Goal: Task Accomplishment & Management: Manage account settings

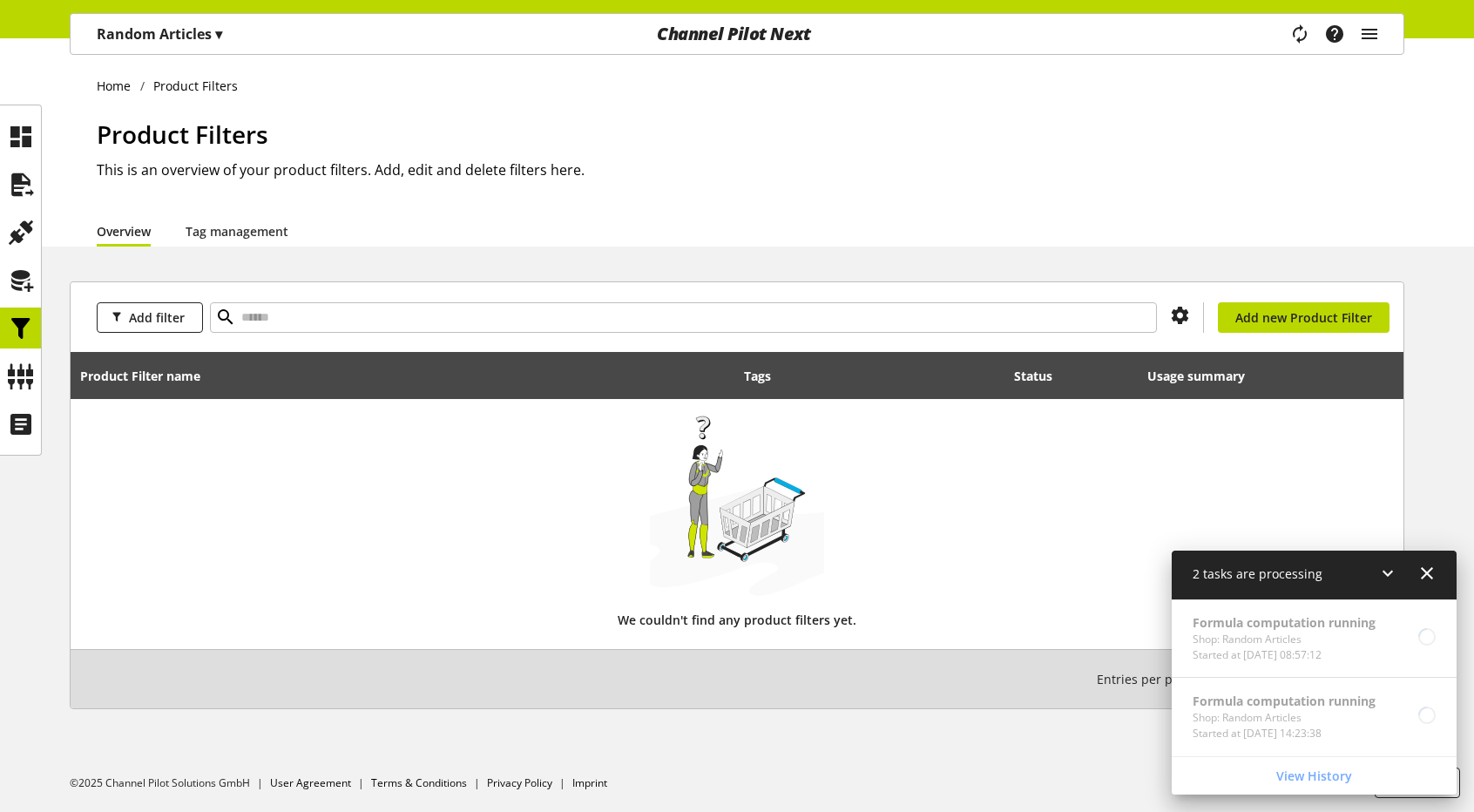
scroll to position [65, 0]
click at [9, 380] on icon at bounding box center [21, 376] width 28 height 35
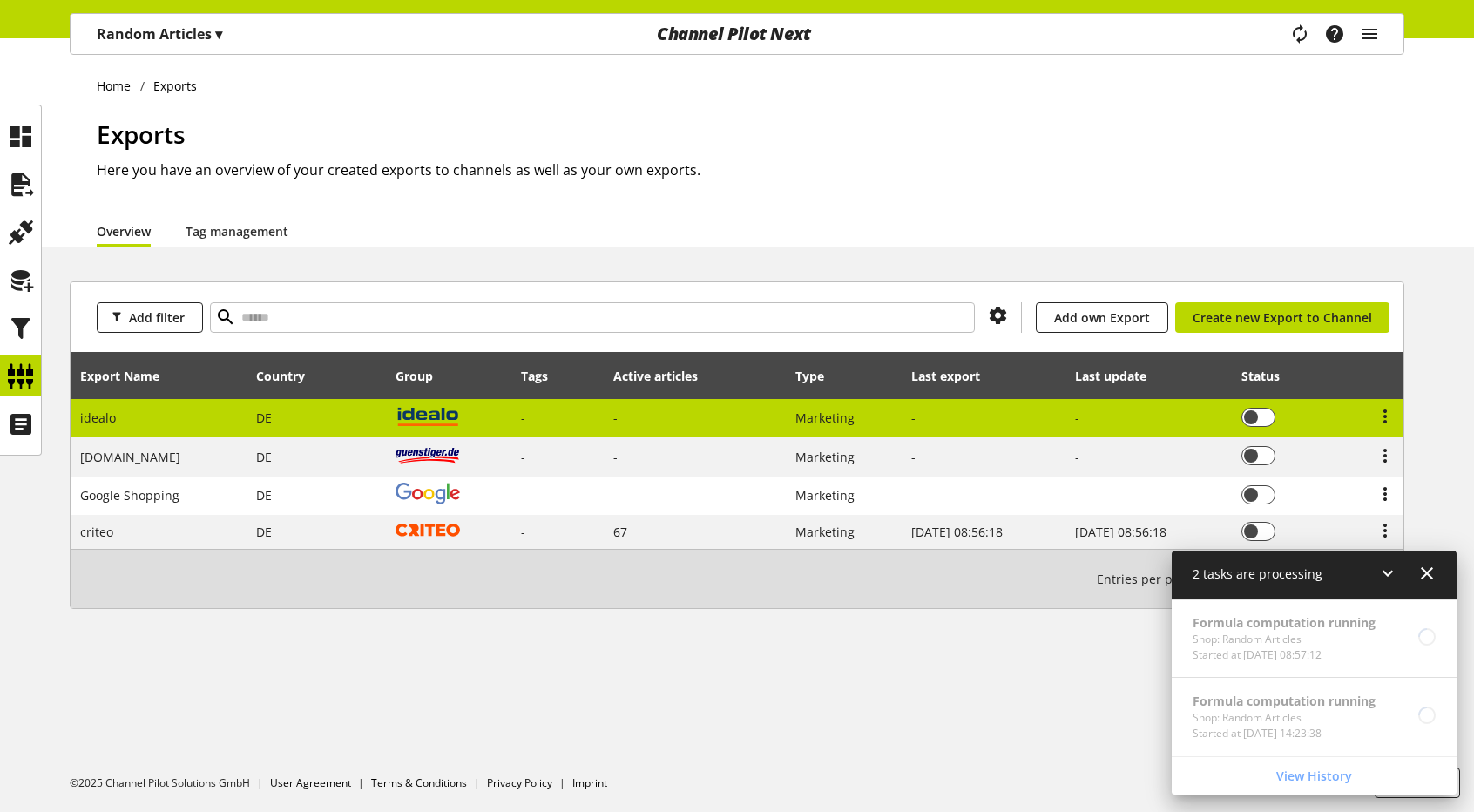
click at [550, 417] on td "-" at bounding box center [558, 418] width 92 height 39
select select "********"
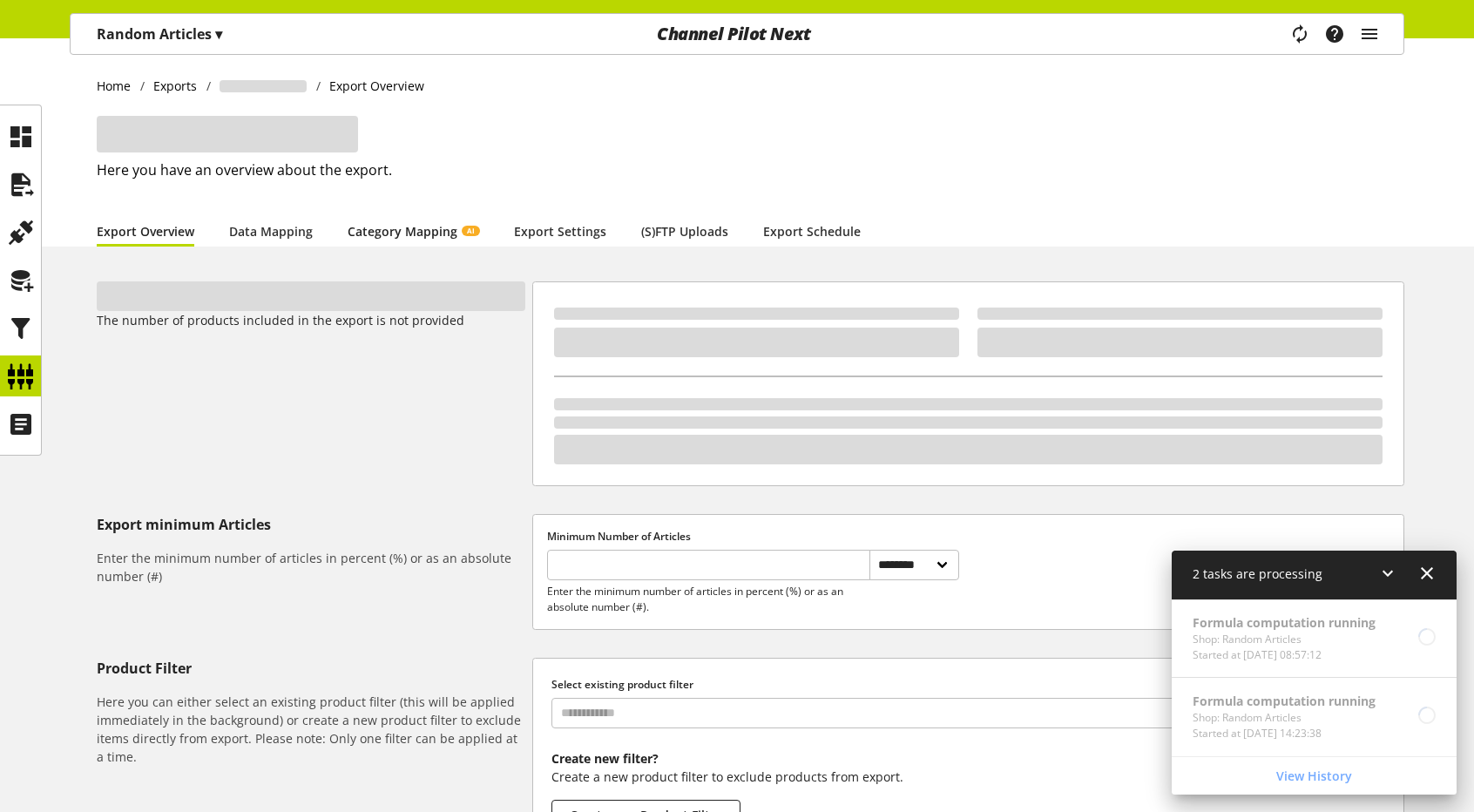
click at [446, 229] on link "Category Mapping AI" at bounding box center [413, 231] width 131 height 19
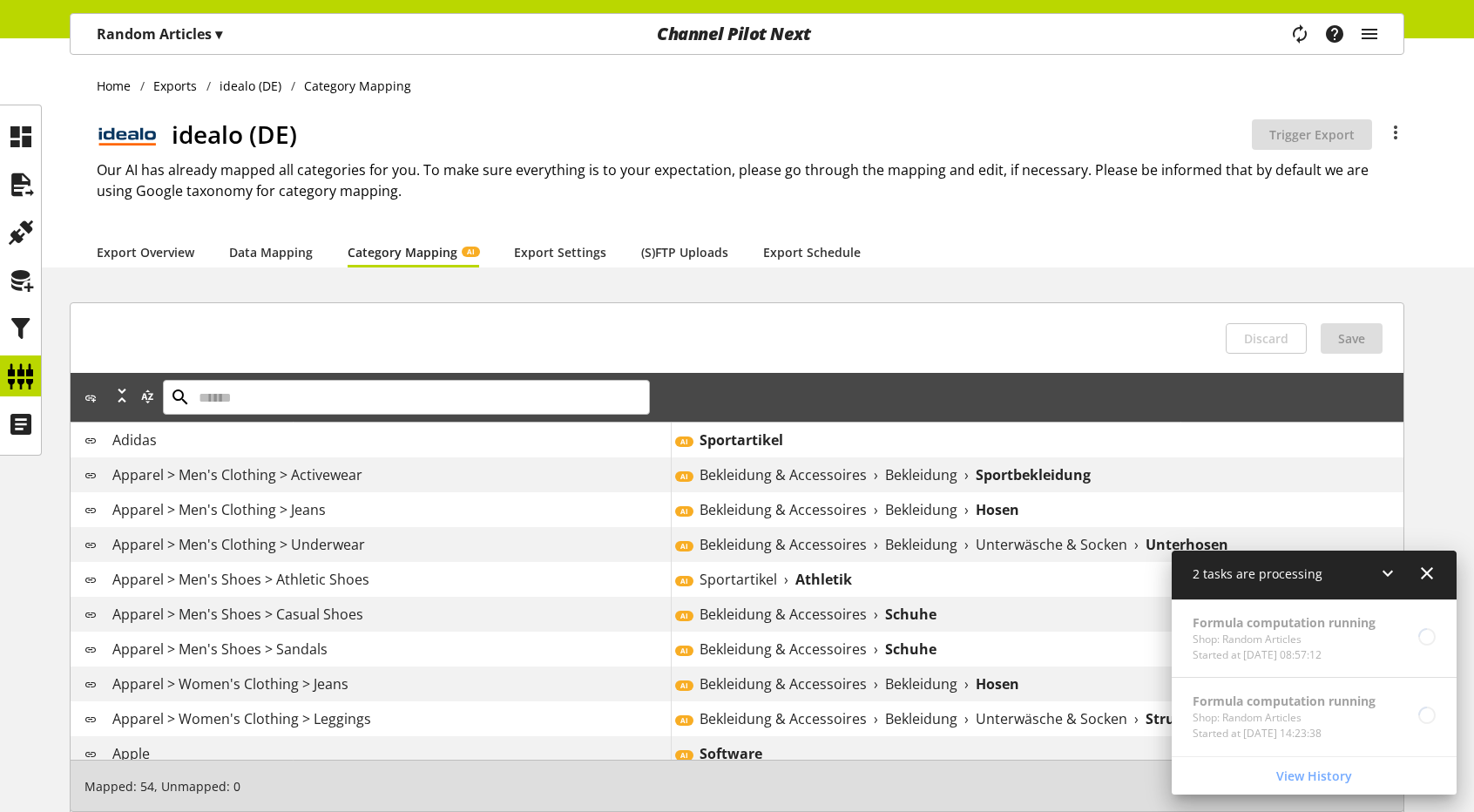
click at [221, 34] on span "▾" at bounding box center [219, 34] width 7 height 19
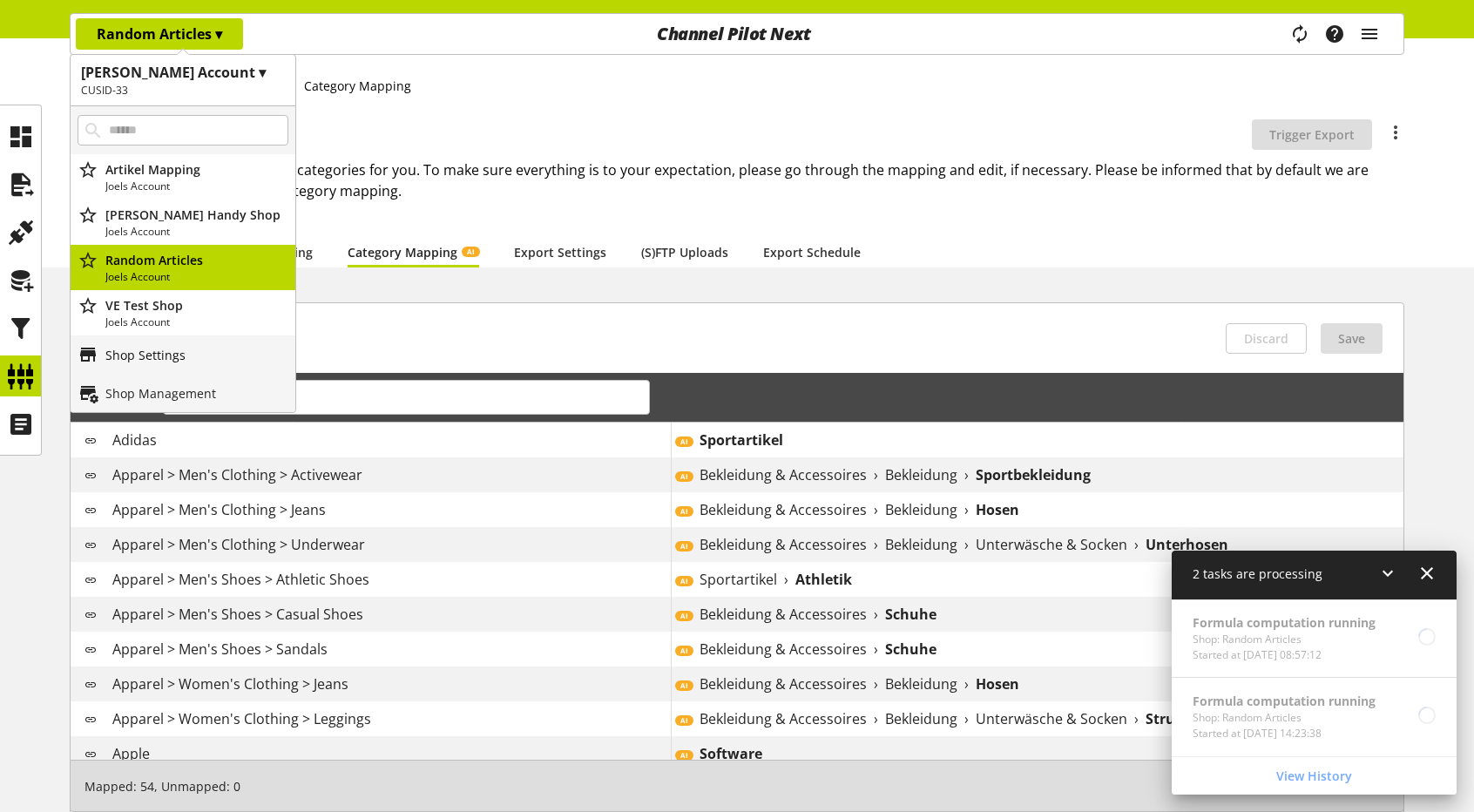
click at [161, 370] on link "Shop Settings" at bounding box center [183, 354] width 225 height 38
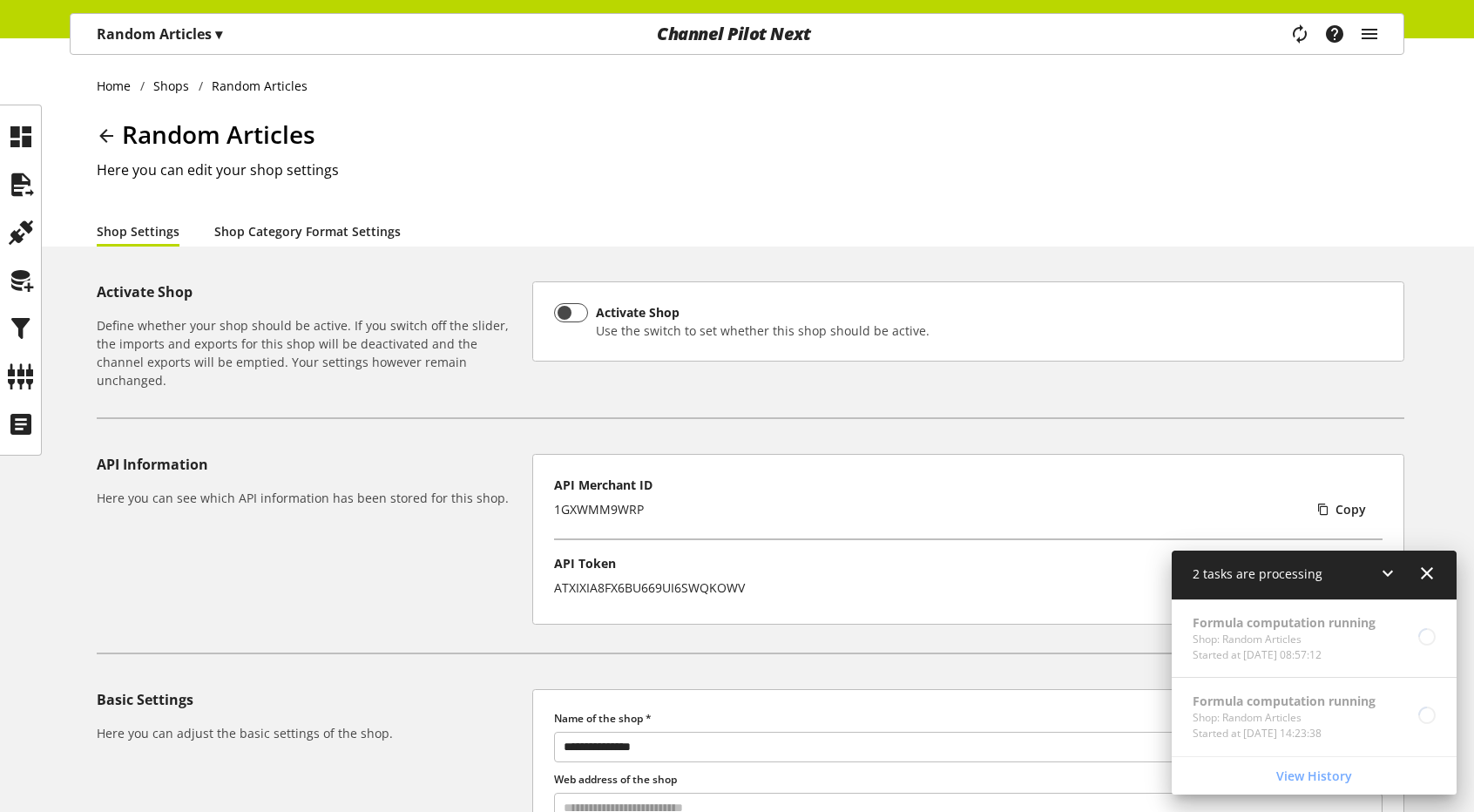
click at [258, 224] on link "Shop Category Format Settings" at bounding box center [307, 231] width 186 height 19
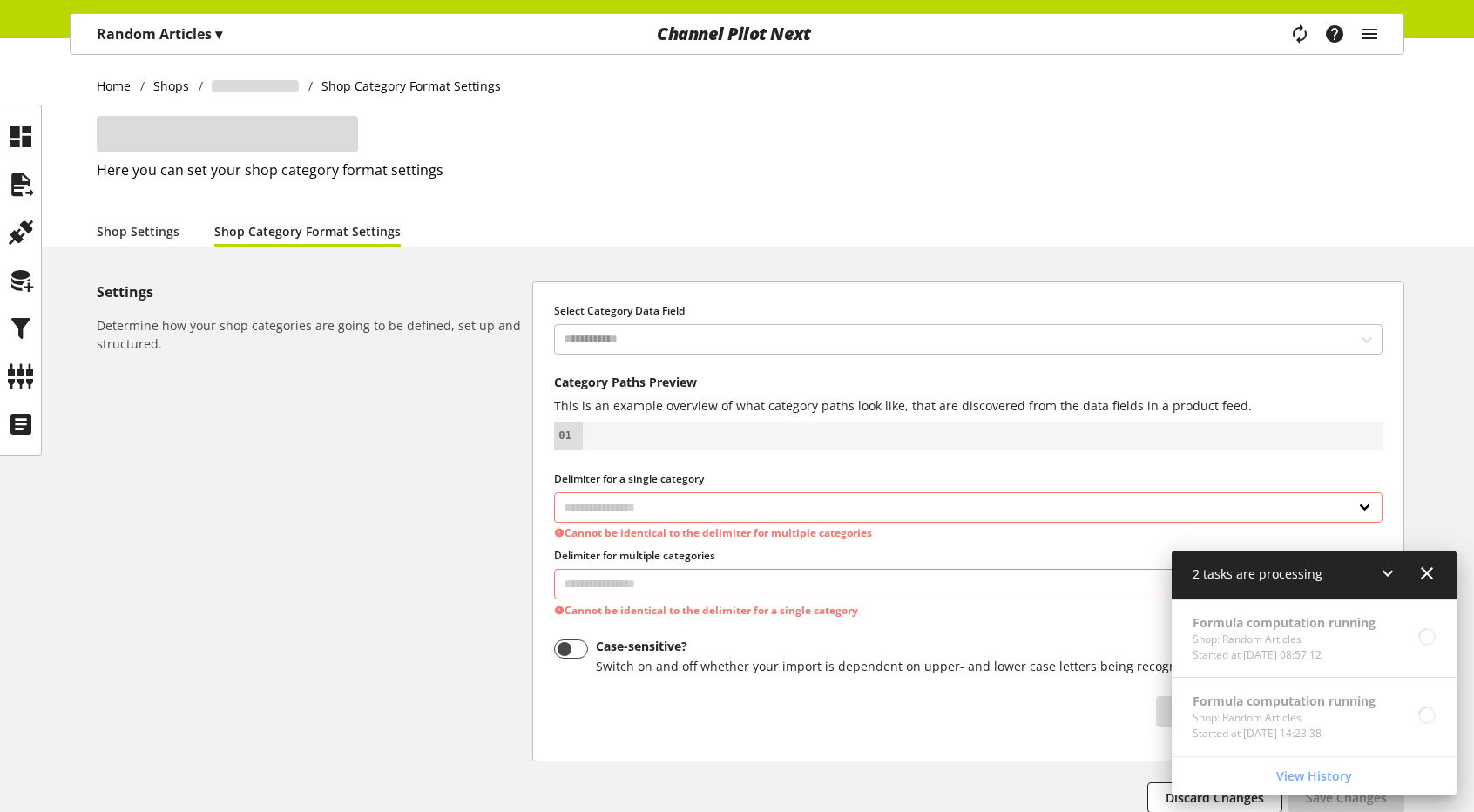
select select "*"
select select
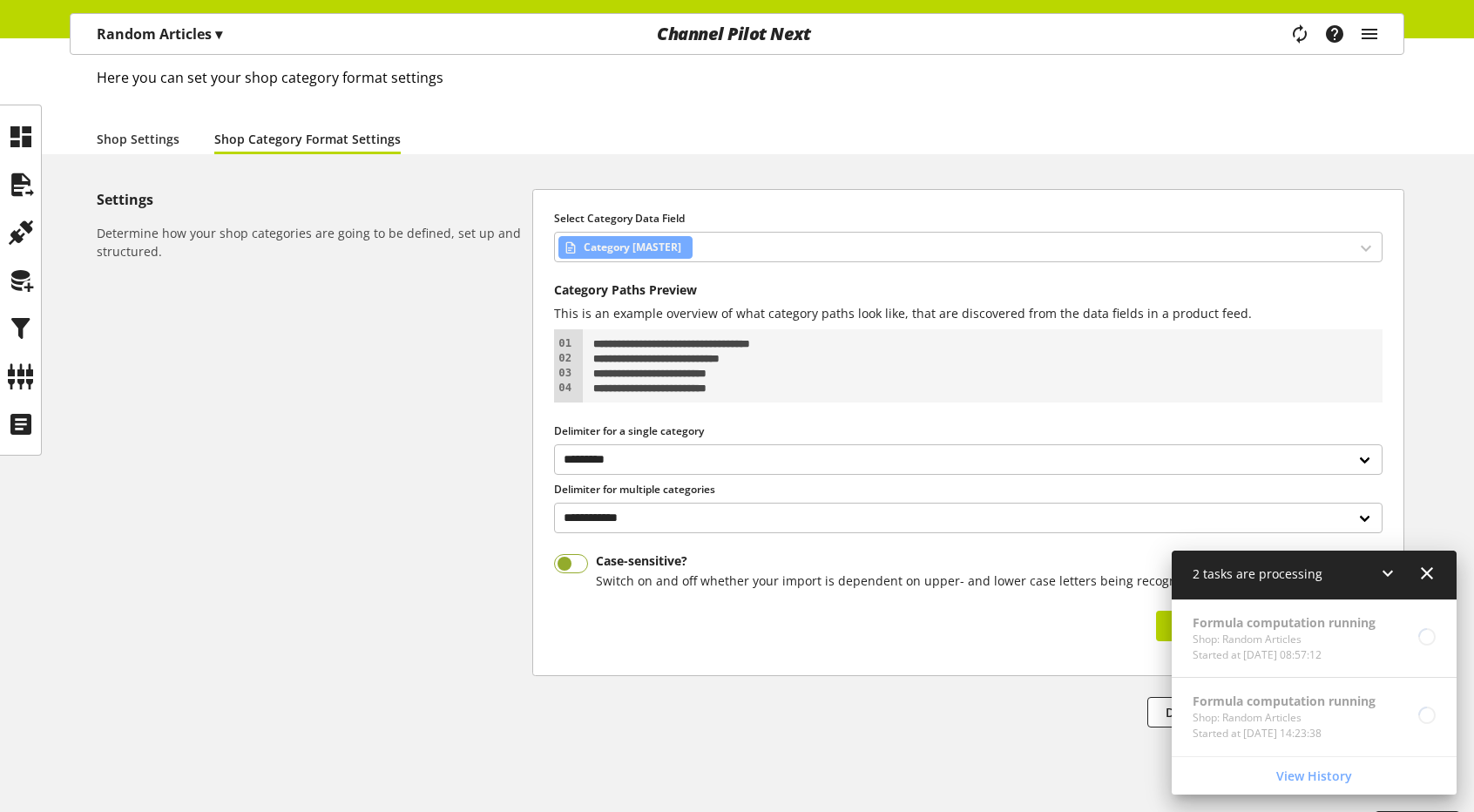
scroll to position [135, 0]
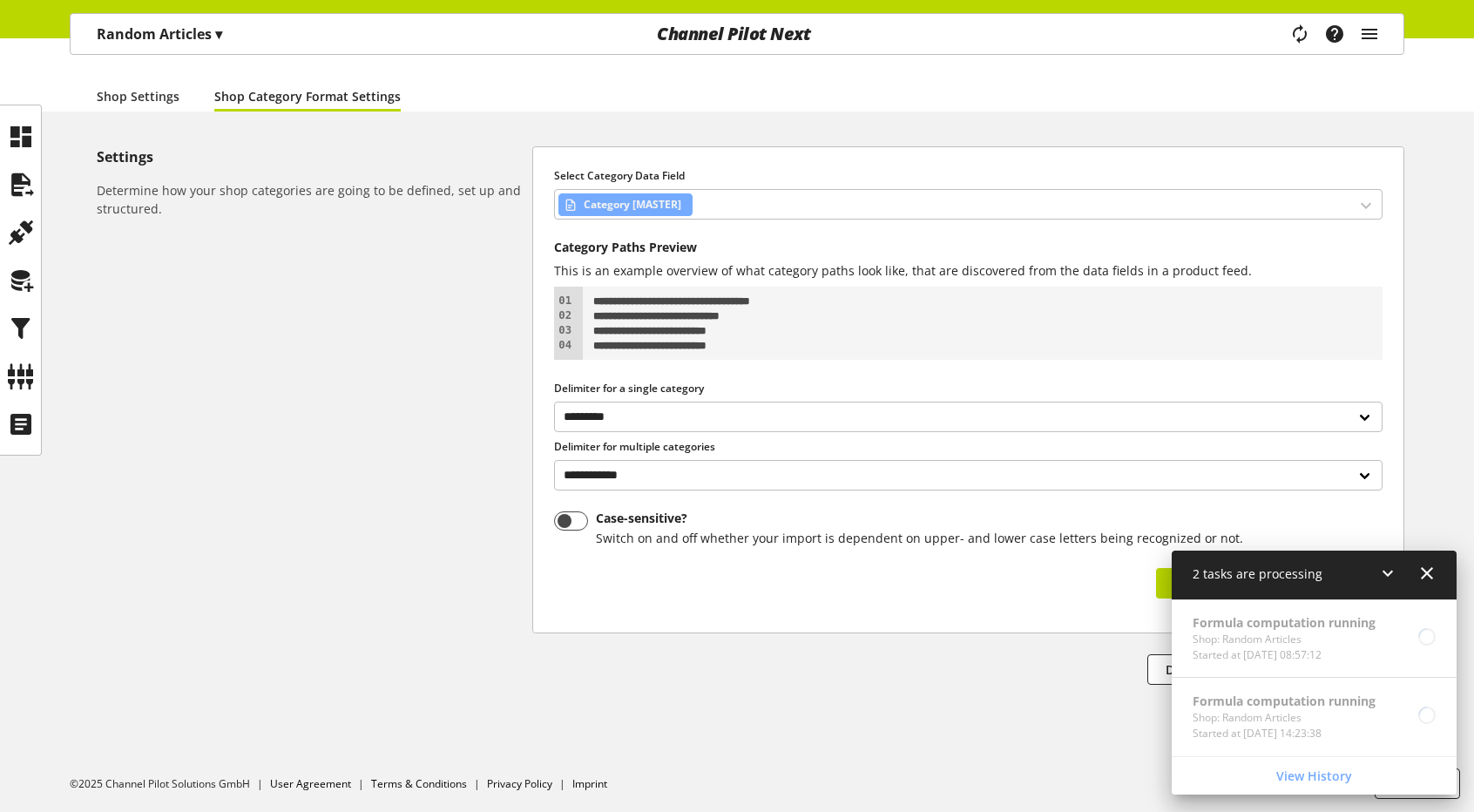
click at [1384, 569] on icon at bounding box center [1388, 573] width 21 height 32
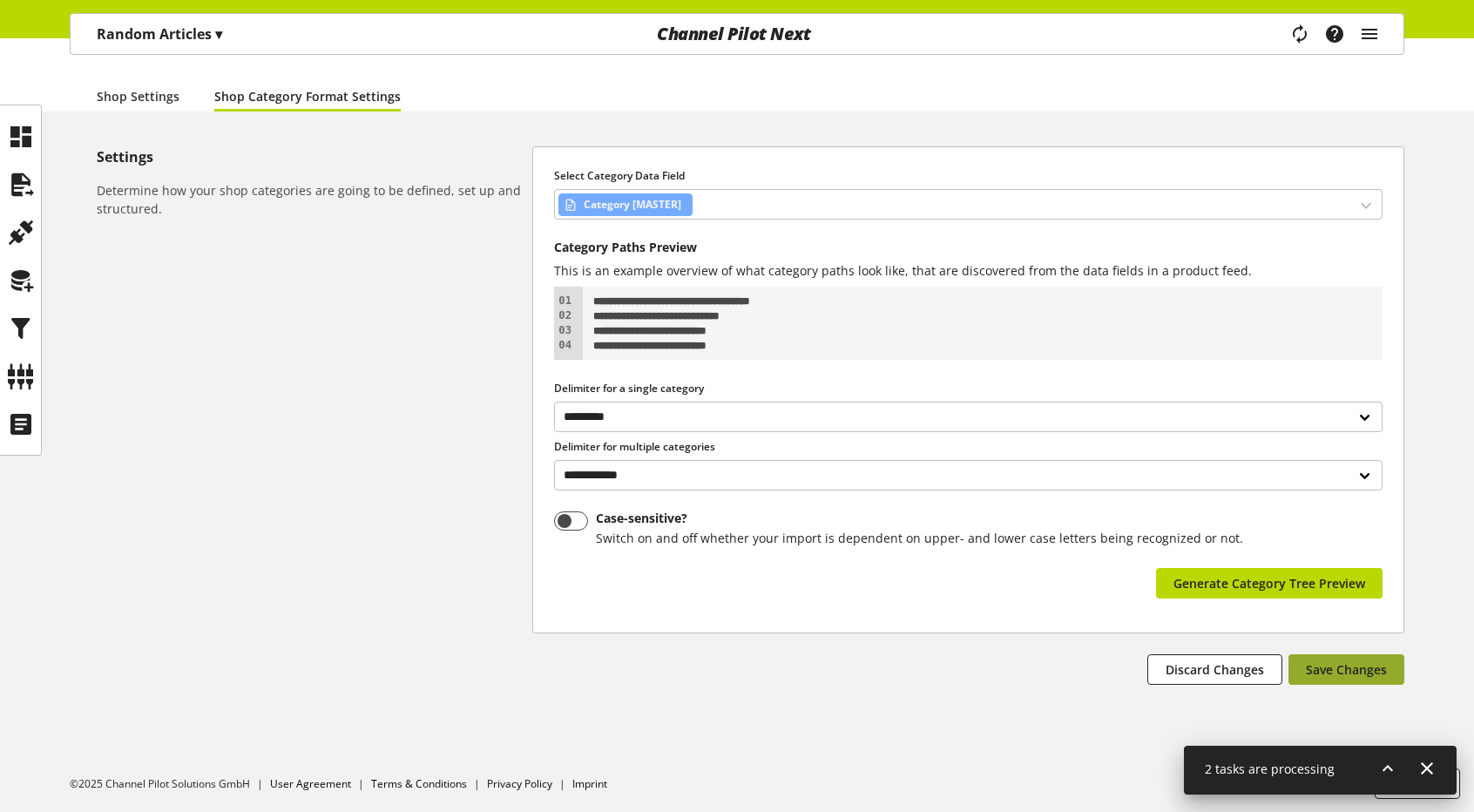
click at [1351, 667] on span "Save Changes" at bounding box center [1347, 669] width 81 height 19
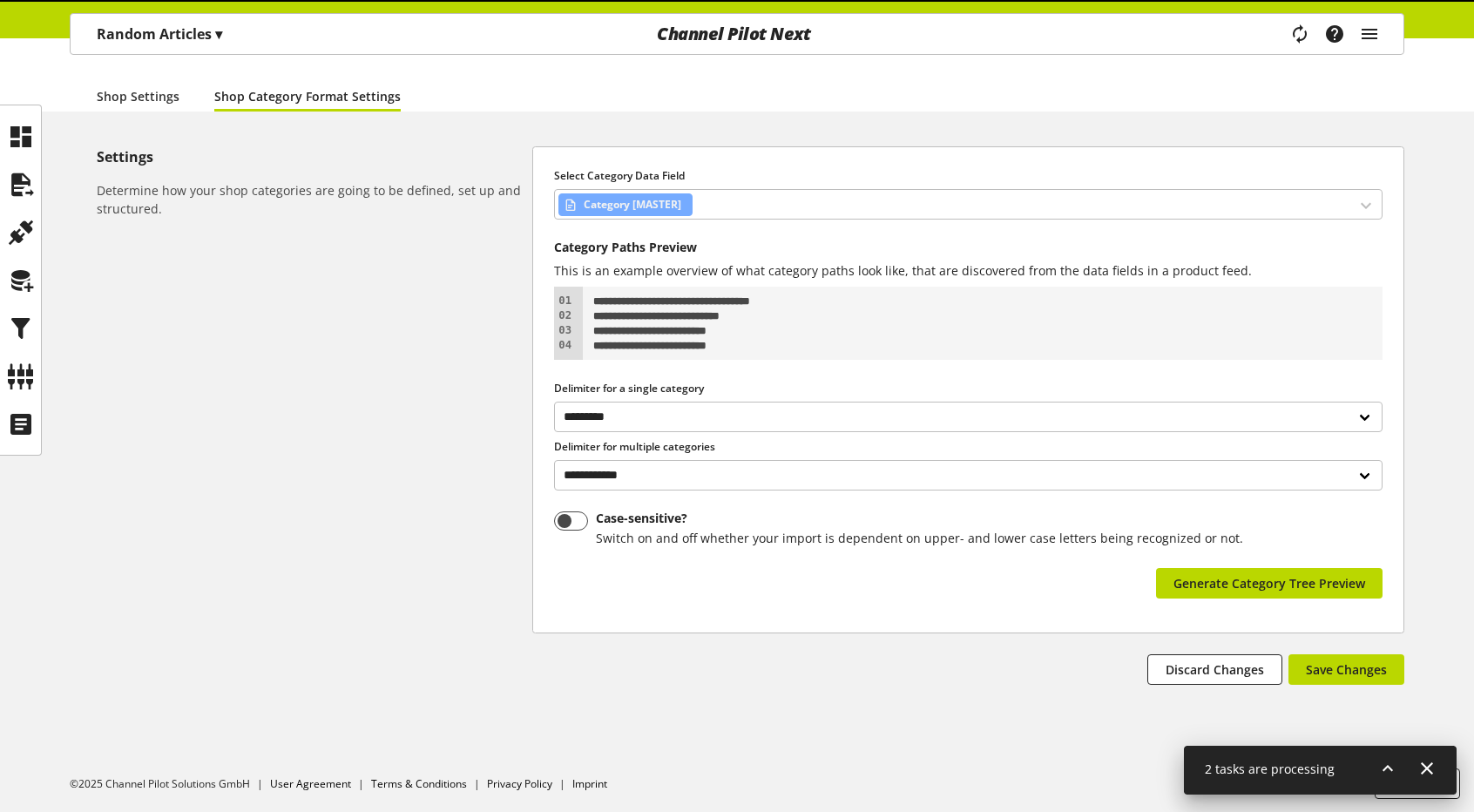
click at [1381, 769] on icon at bounding box center [1388, 769] width 21 height 32
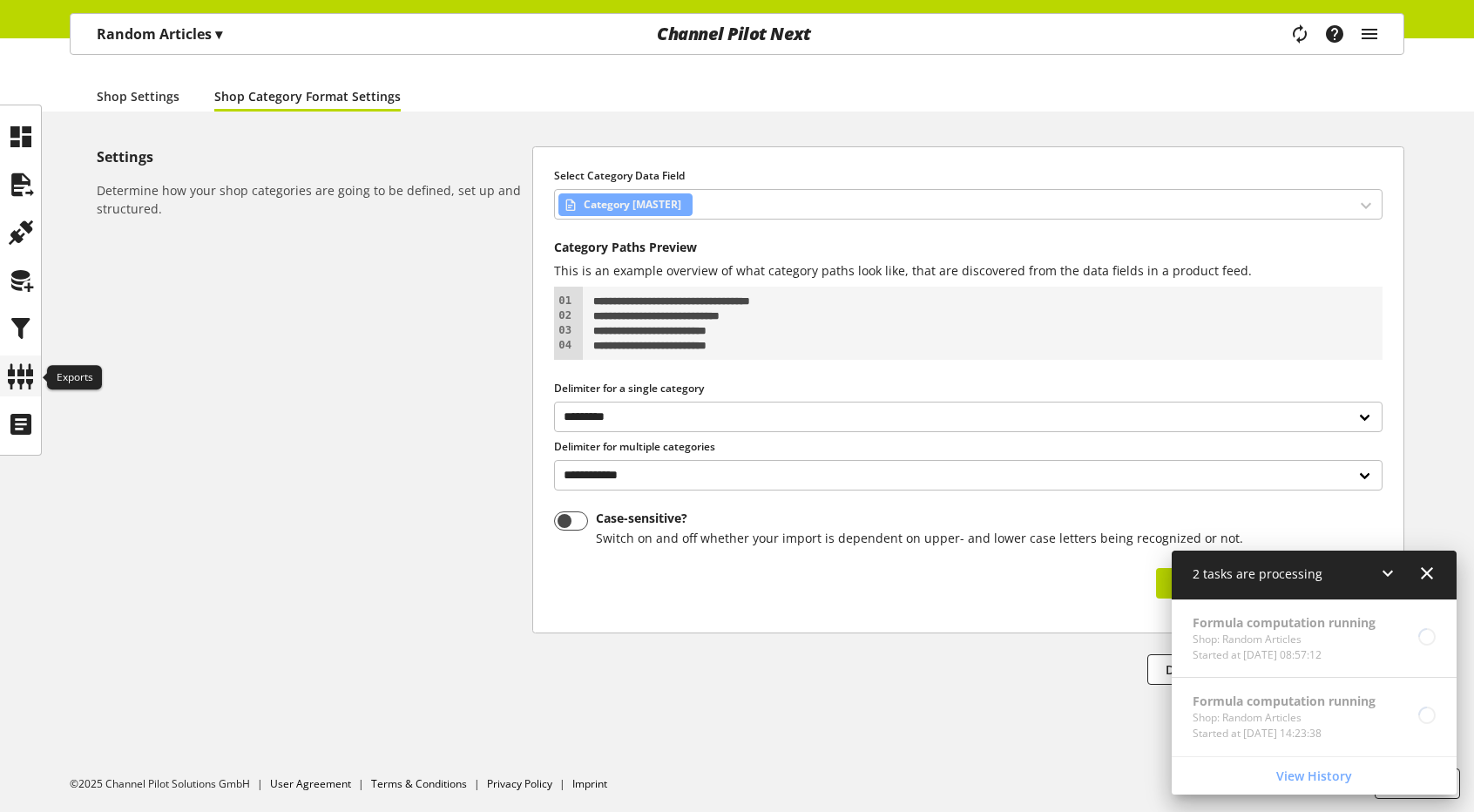
click at [35, 362] on div at bounding box center [20, 376] width 41 height 41
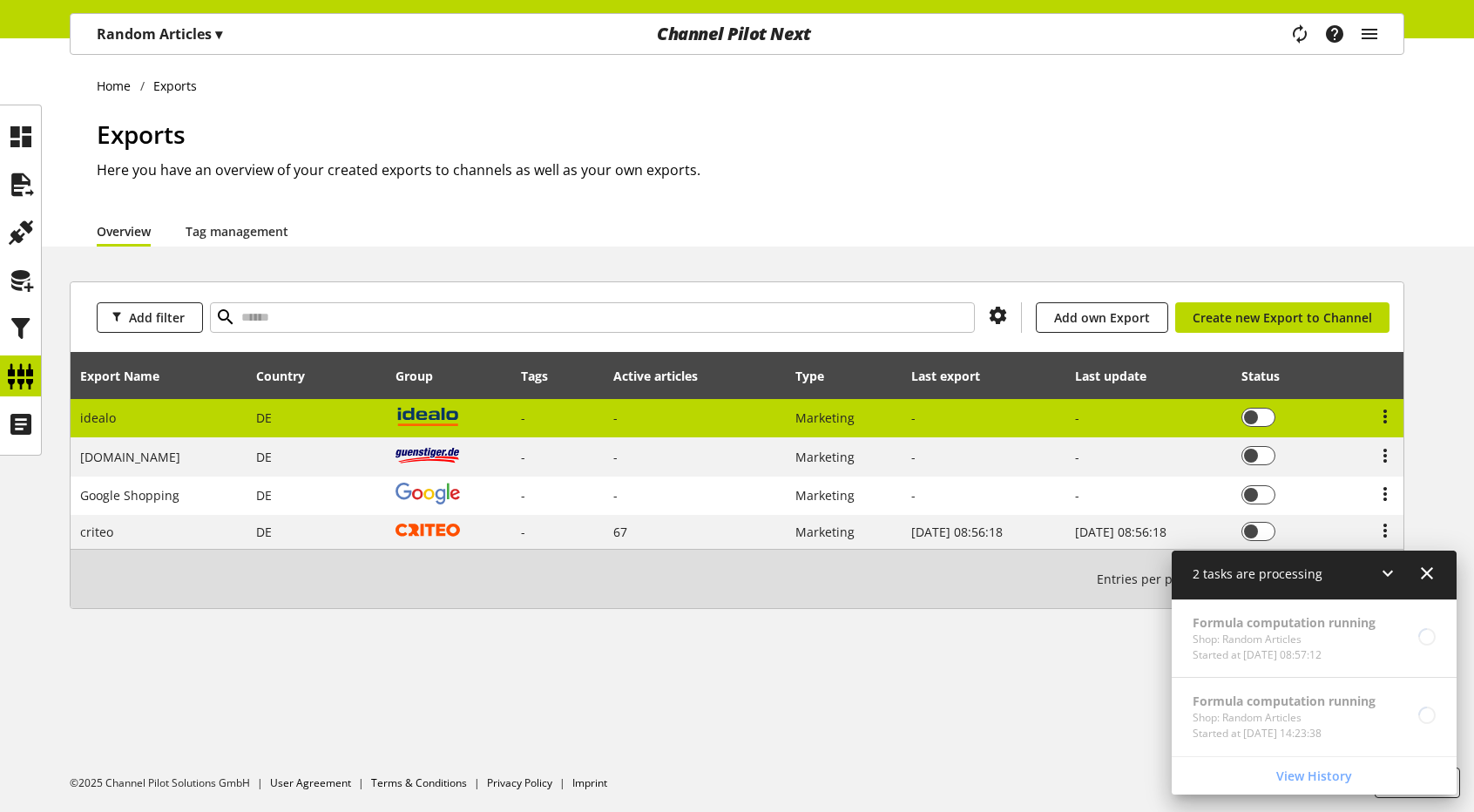
click at [520, 428] on td "-" at bounding box center [558, 418] width 92 height 39
select select "********"
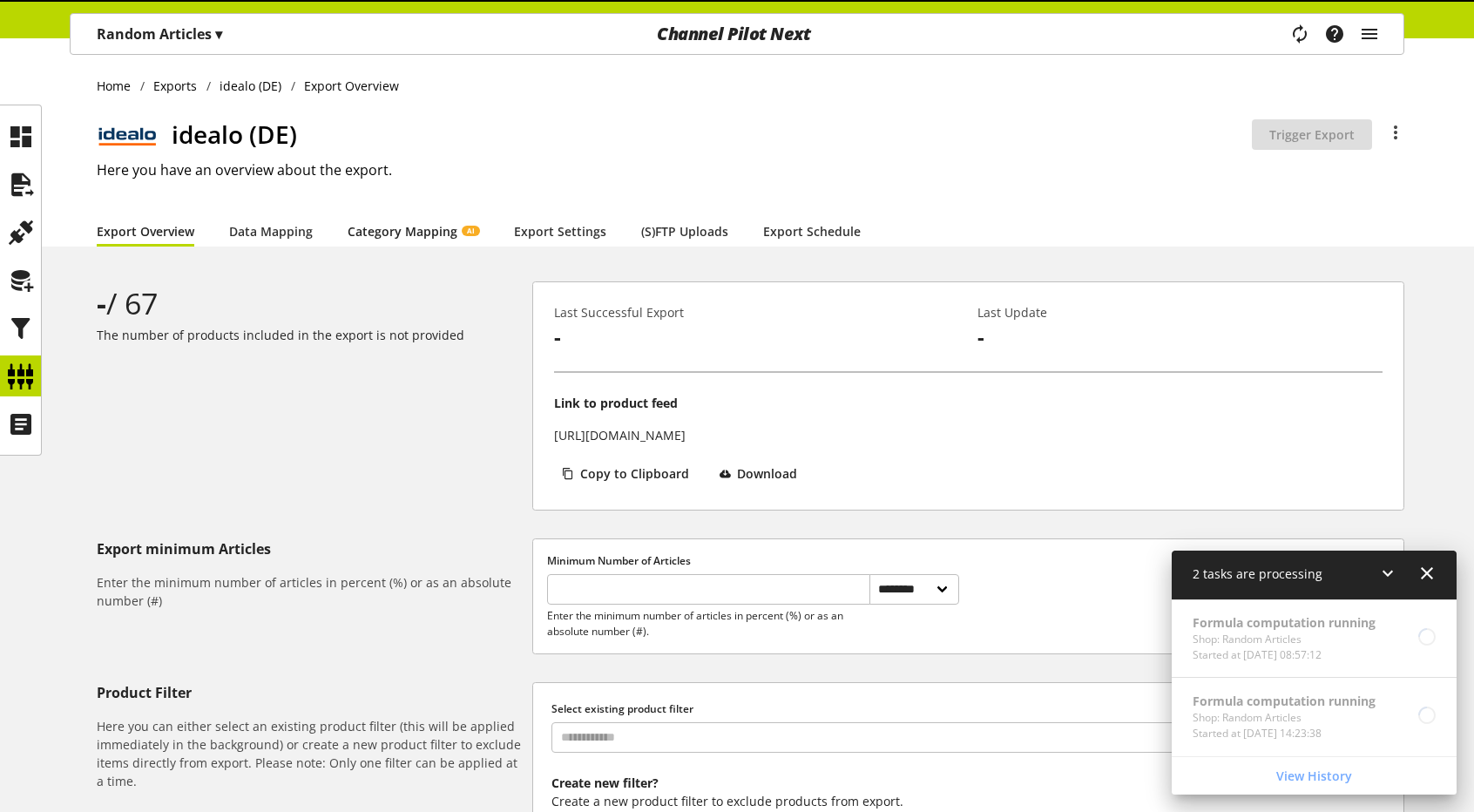
click at [413, 222] on link "Category Mapping AI" at bounding box center [413, 231] width 131 height 19
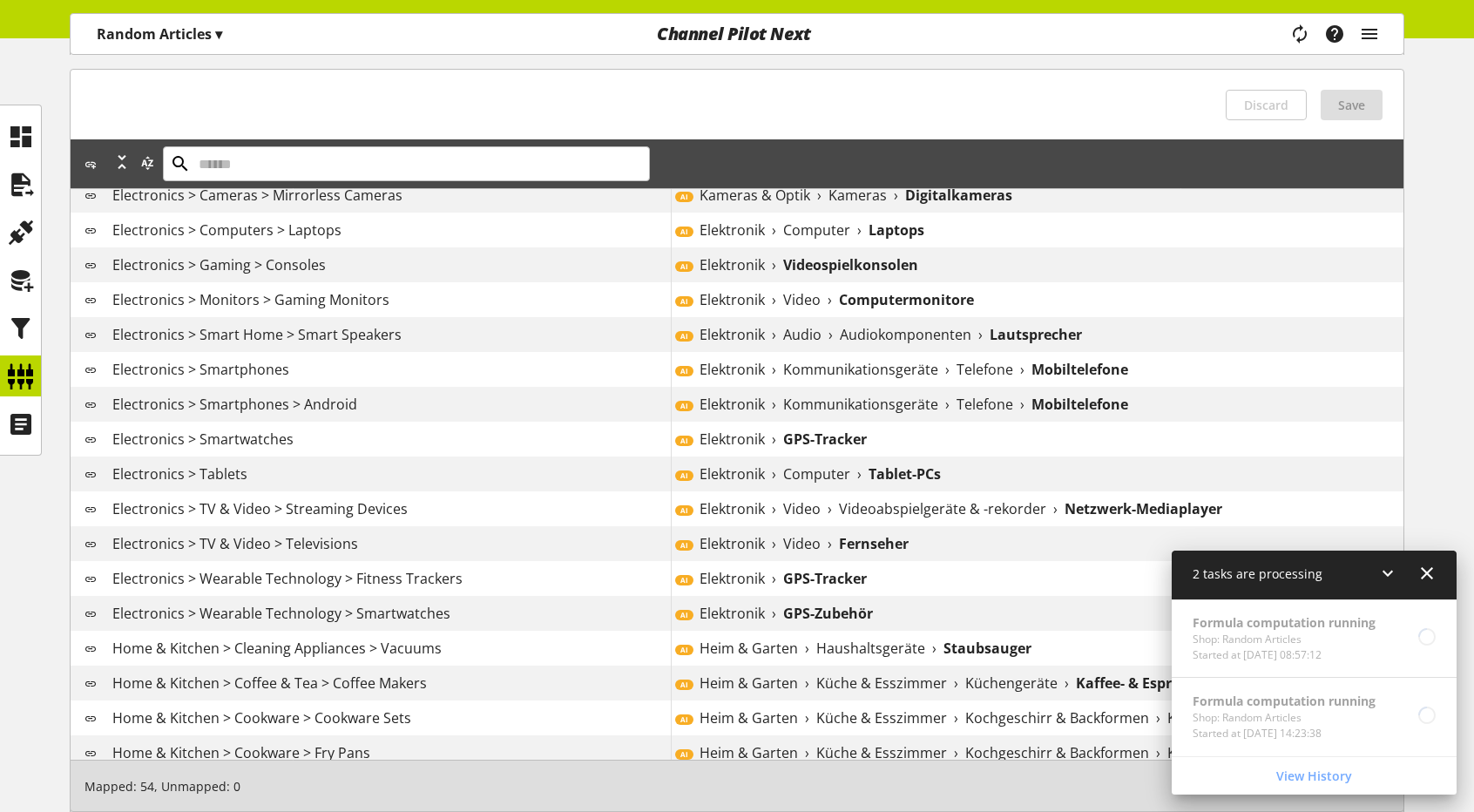
scroll to position [1307, 0]
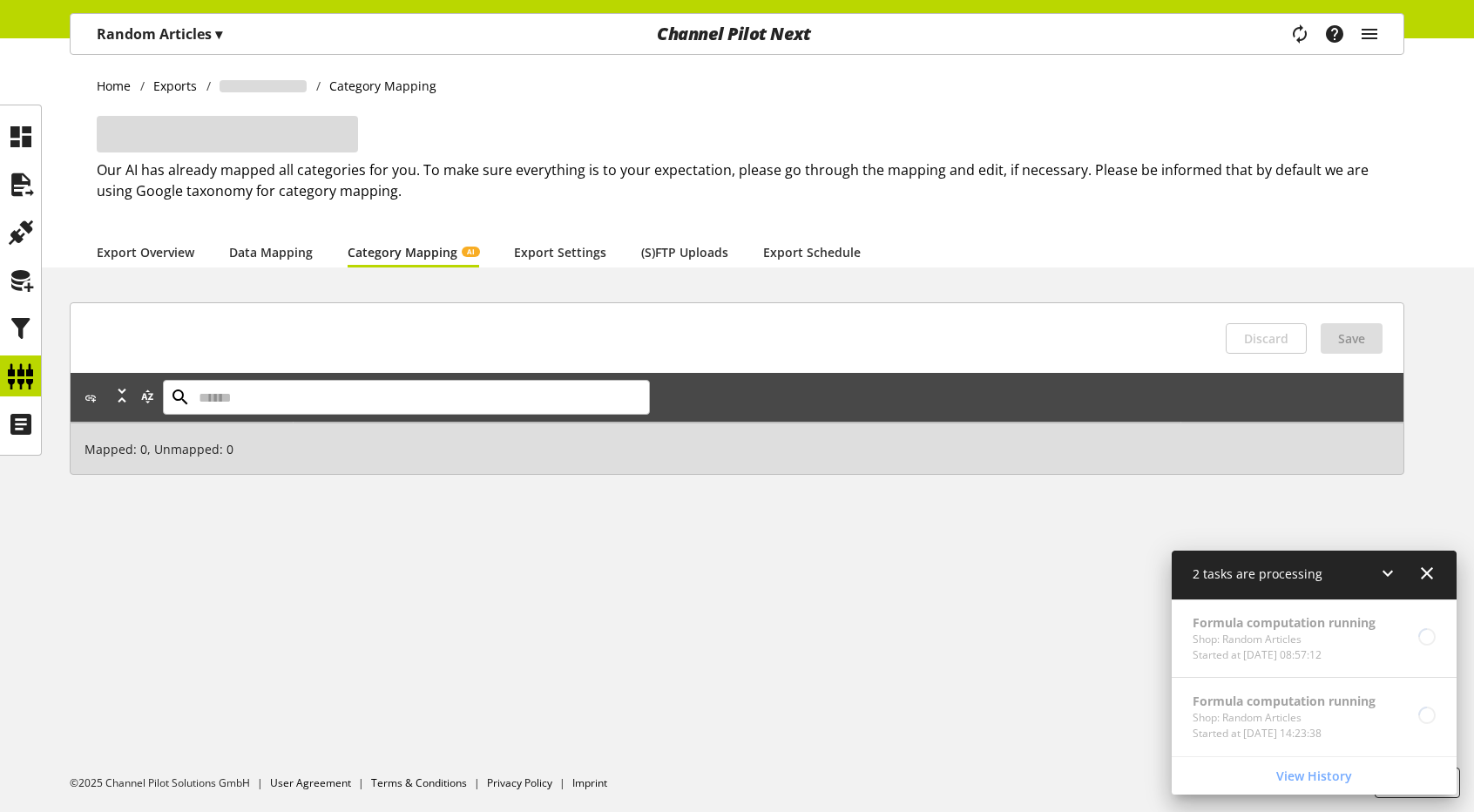
scroll to position [65, 0]
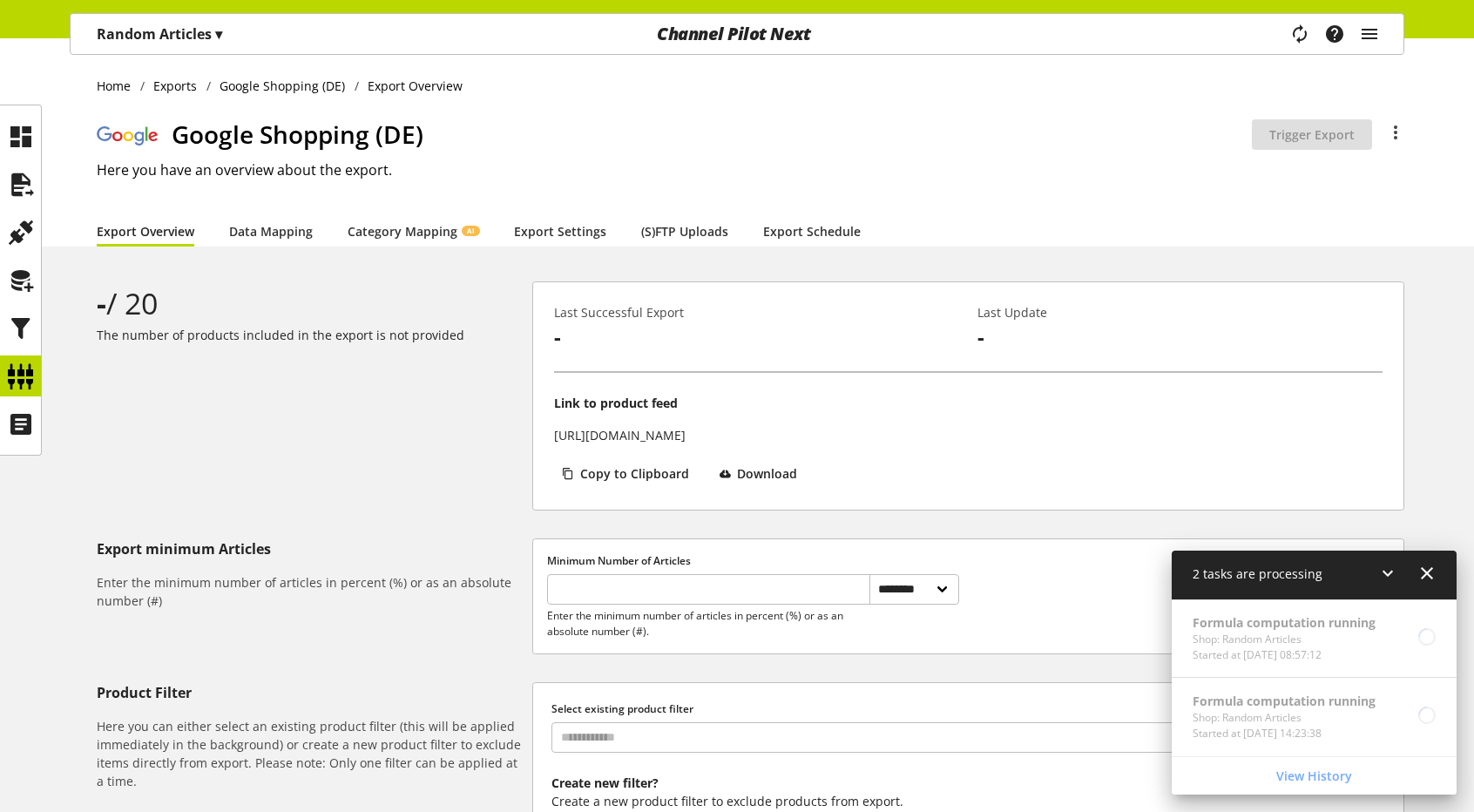
select select "********"
click at [408, 222] on link "Category Mapping AI" at bounding box center [413, 231] width 131 height 19
